Goal: Task Accomplishment & Management: Complete application form

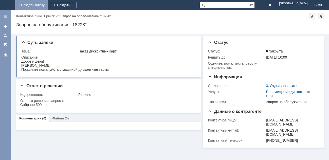
click at [48, 4] on link "+ Создать заявку" at bounding box center [31, 5] width 32 height 10
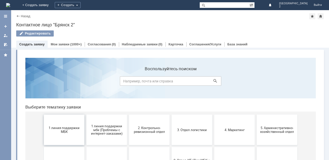
click at [70, 122] on button "1 линия поддержки МБК" at bounding box center [64, 130] width 41 height 30
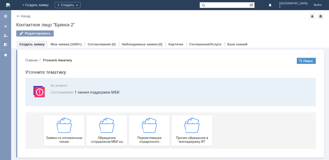
click at [70, 122] on img at bounding box center [64, 125] width 15 height 15
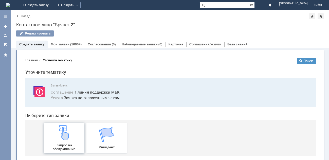
click at [63, 126] on img at bounding box center [64, 132] width 15 height 15
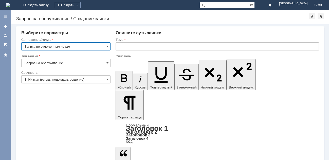
click at [117, 47] on input "text" at bounding box center [217, 46] width 203 height 8
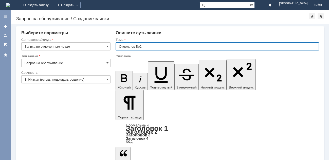
type input "Отлож.чек Бр2"
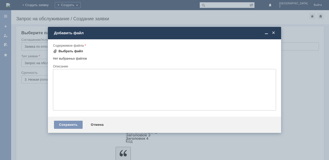
click at [74, 49] on div "Выбрать файл" at bounding box center [71, 51] width 25 height 4
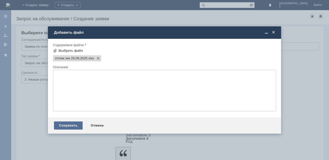
click at [69, 126] on div "Сохранить" at bounding box center [68, 126] width 29 height 8
